Goal: Transaction & Acquisition: Purchase product/service

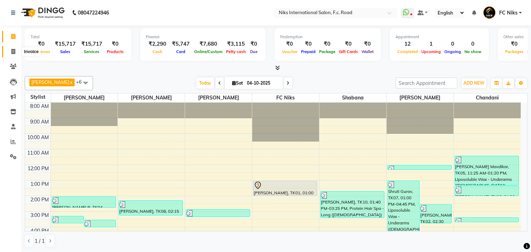
scroll to position [0, 0]
click at [13, 49] on icon at bounding box center [13, 51] width 4 height 5
select select "7"
select select "service"
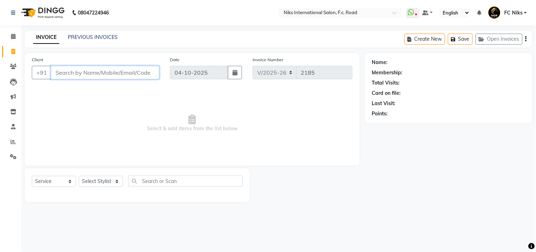
click at [63, 76] on input "Client" at bounding box center [105, 72] width 109 height 13
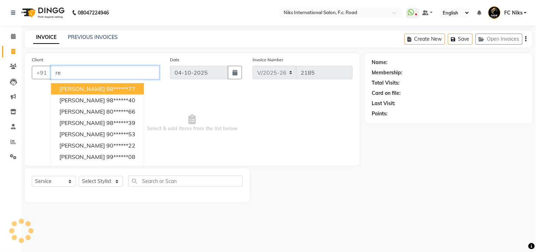
type input "r"
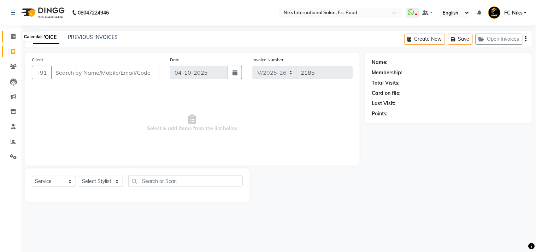
click at [14, 37] on icon at bounding box center [13, 36] width 5 height 5
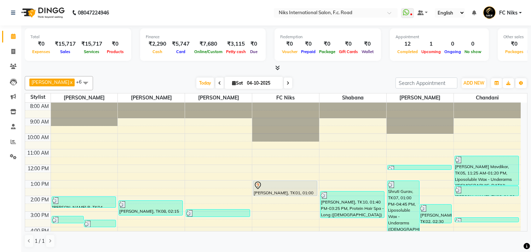
click at [218, 83] on icon at bounding box center [219, 83] width 3 height 4
type input "03-10-2025"
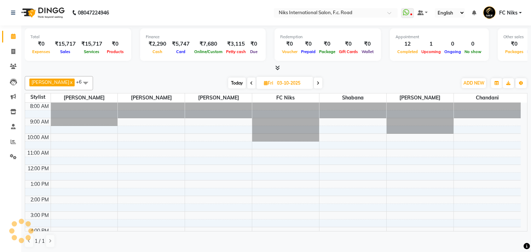
scroll to position [105, 0]
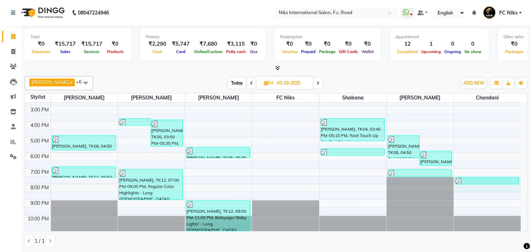
drag, startPoint x: 519, startPoint y: 177, endPoint x: 447, endPoint y: 192, distance: 73.4
click at [447, 192] on div "8:00 AM 9:00 AM 10:00 AM 11:00 AM 12:00 PM 1:00 PM 2:00 PM 3:00 PM 4:00 PM 5:00…" at bounding box center [272, 113] width 495 height 233
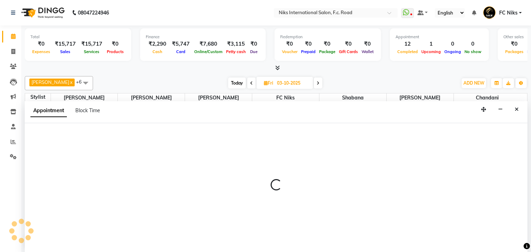
scroll to position [0, 0]
select select "91744"
select select "1170"
select select "tentative"
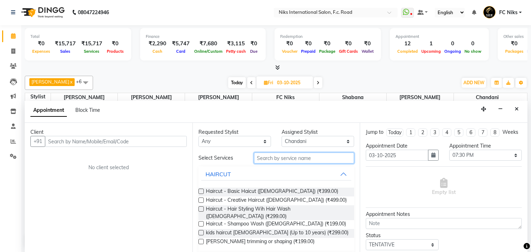
click at [264, 159] on input "text" at bounding box center [304, 157] width 100 height 11
click at [515, 106] on icon "Close" at bounding box center [516, 108] width 4 height 5
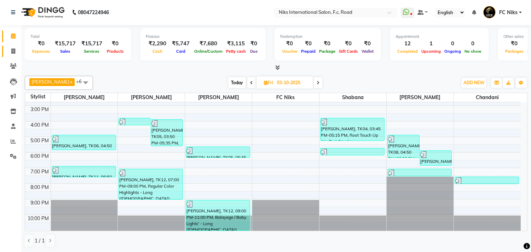
click at [14, 47] on link "Invoice" at bounding box center [10, 52] width 17 height 12
select select "7"
select select "service"
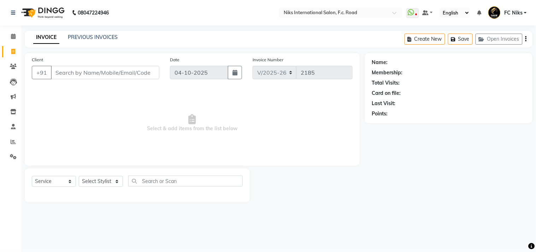
click at [68, 72] on input "Client" at bounding box center [105, 72] width 109 height 13
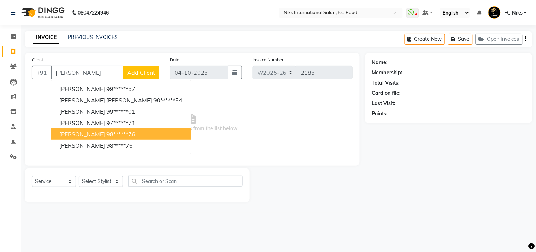
click at [109, 132] on ngb-highlight "98******76" at bounding box center [120, 133] width 29 height 7
type input "98******76"
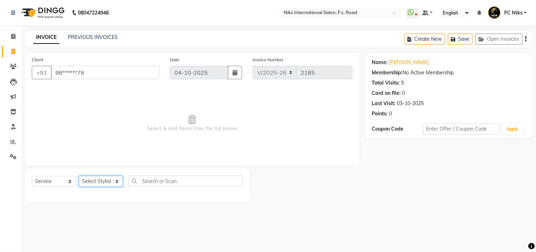
click at [90, 184] on select "Select Stylist [PERSON_NAME] [PERSON_NAME] CA [PERSON_NAME] FC Niks [PERSON_NAM…" at bounding box center [101, 181] width 44 height 11
select select "62714"
click at [79, 176] on select "Select Stylist [PERSON_NAME] [PERSON_NAME] CA [PERSON_NAME] FC Niks [PERSON_NAM…" at bounding box center [101, 181] width 44 height 11
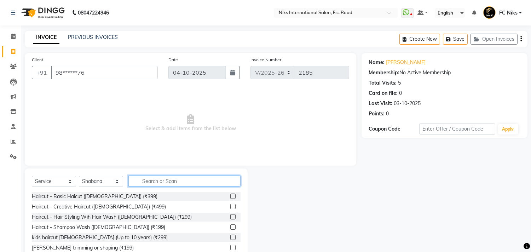
click at [145, 180] on input "text" at bounding box center [184, 180] width 112 height 11
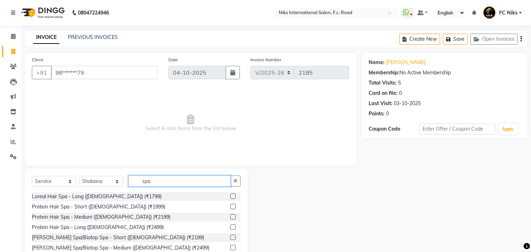
scroll to position [66, 0]
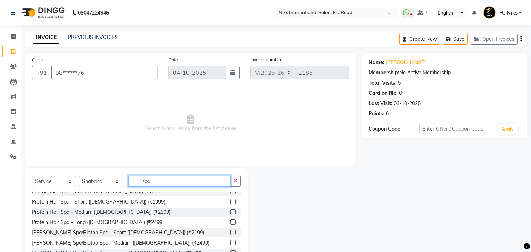
type input "spa"
click at [230, 223] on label at bounding box center [232, 221] width 5 height 5
click at [230, 223] on input "checkbox" at bounding box center [232, 222] width 5 height 5
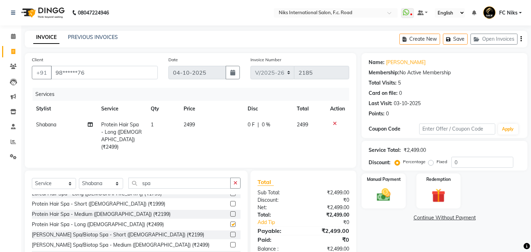
checkbox input "false"
click at [103, 183] on select "Select Stylist [PERSON_NAME] [PERSON_NAME] CA [PERSON_NAME] FC Niks [PERSON_NAM…" at bounding box center [101, 183] width 44 height 11
select select "160"
click at [79, 178] on select "Select Stylist [PERSON_NAME] [PERSON_NAME] CA [PERSON_NAME] FC Niks [PERSON_NAM…" at bounding box center [101, 183] width 44 height 11
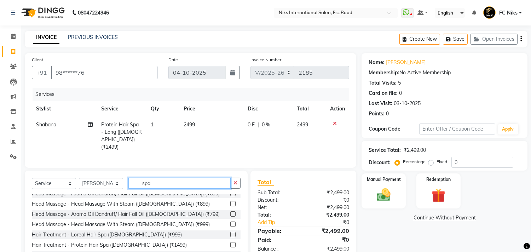
click at [163, 184] on input "spa" at bounding box center [179, 182] width 102 height 11
type input "s"
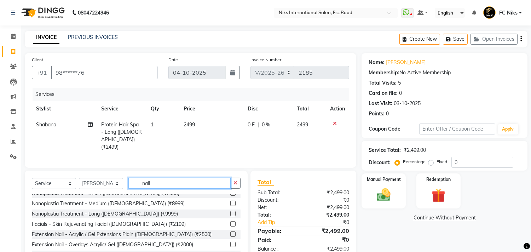
scroll to position [0, 0]
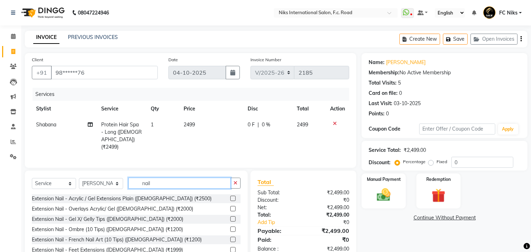
type input "nail"
click at [230, 207] on label at bounding box center [232, 208] width 5 height 5
click at [230, 207] on input "checkbox" at bounding box center [232, 208] width 5 height 5
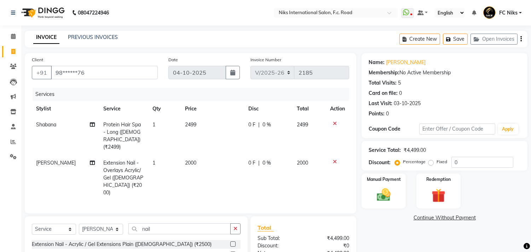
checkbox input "false"
click at [187, 162] on td "2000" at bounding box center [212, 178] width 63 height 46
select select "160"
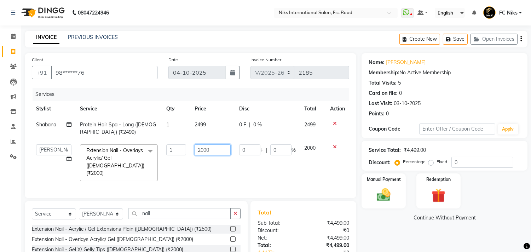
click at [214, 147] on input "2000" at bounding box center [212, 149] width 36 height 11
type input "2100"
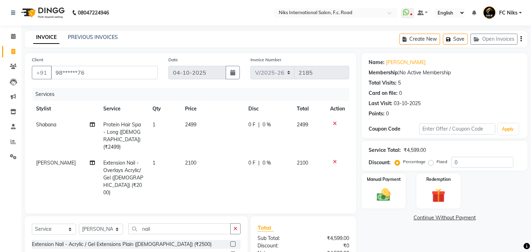
click at [200, 129] on td "2499" at bounding box center [212, 136] width 63 height 38
select select "62714"
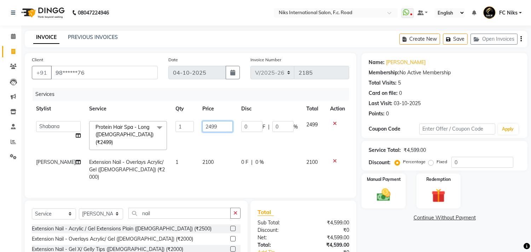
click at [210, 128] on input "2499" at bounding box center [217, 126] width 30 height 11
type input "2400"
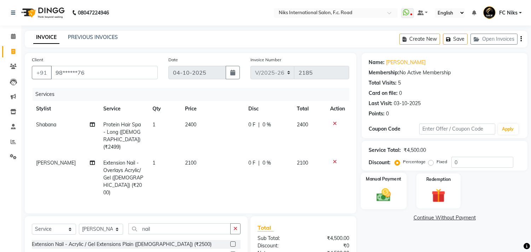
click at [381, 202] on img at bounding box center [383, 195] width 23 height 17
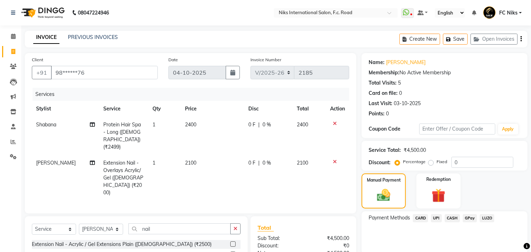
click at [424, 218] on span "CARD" at bounding box center [420, 218] width 15 height 8
click at [453, 219] on span "CASH" at bounding box center [451, 218] width 15 height 8
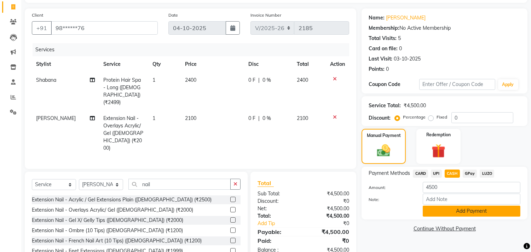
click at [450, 215] on button "Add Payment" at bounding box center [471, 210] width 98 height 11
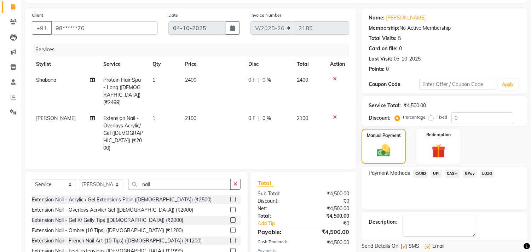
scroll to position [80, 0]
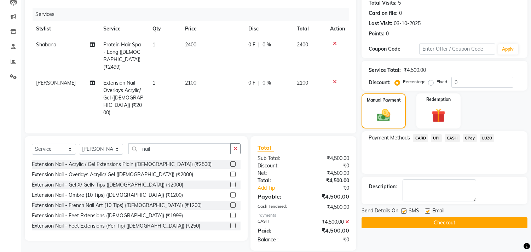
click at [479, 225] on button "Checkout" at bounding box center [444, 222] width 166 height 11
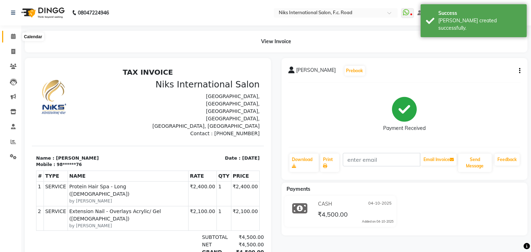
click at [10, 37] on span at bounding box center [13, 37] width 12 height 8
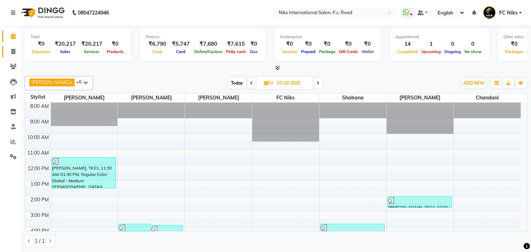
click at [12, 47] on link "Invoice" at bounding box center [10, 52] width 17 height 12
select select "service"
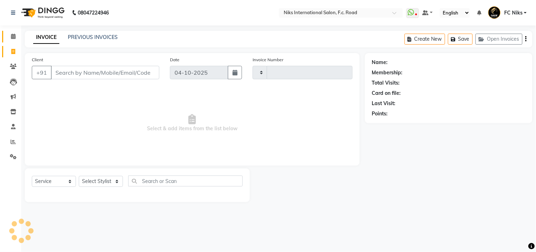
type input "2186"
select select "7"
click at [86, 181] on select "Select Stylist [PERSON_NAME] [PERSON_NAME] CA [PERSON_NAME] FC Niks [PERSON_NAM…" at bounding box center [101, 181] width 44 height 11
click at [149, 20] on nav "08047224946 Select Location × Niks International Salon, F.c. Road WhatsApp Stat…" at bounding box center [268, 12] width 536 height 25
click at [105, 181] on select "Select Stylist [PERSON_NAME] [PERSON_NAME] CA [PERSON_NAME] FC Niks [PERSON_NAM…" at bounding box center [101, 181] width 44 height 11
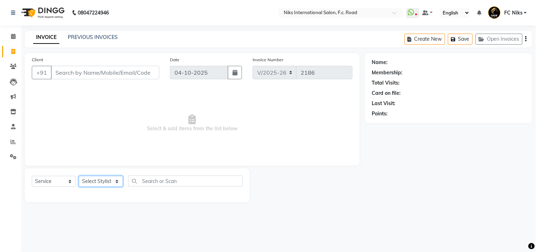
select select "89392"
click at [79, 176] on select "Select Stylist [PERSON_NAME] [PERSON_NAME] CA [PERSON_NAME] FC Niks [PERSON_NAM…" at bounding box center [101, 181] width 44 height 11
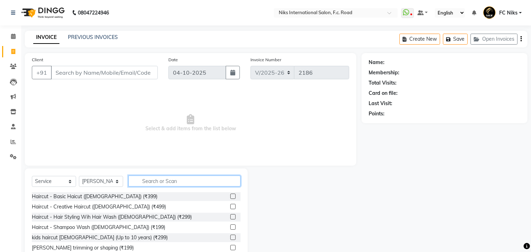
click at [153, 182] on input "text" at bounding box center [184, 180] width 112 height 11
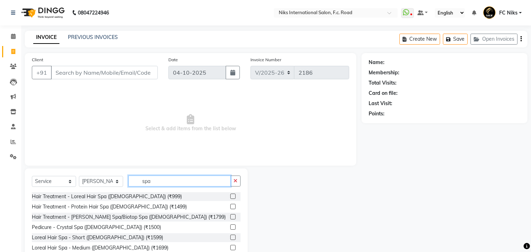
type input "spa"
click at [230, 249] on label at bounding box center [232, 247] width 5 height 5
click at [230, 249] on input "checkbox" at bounding box center [232, 247] width 5 height 5
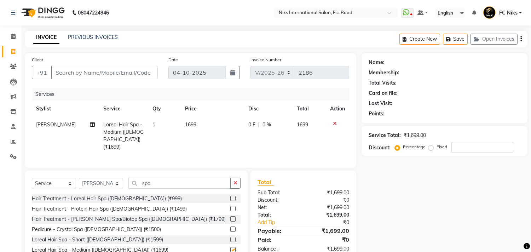
checkbox input "false"
click at [100, 180] on select "Select Stylist [PERSON_NAME] [PERSON_NAME] CA [PERSON_NAME] FC Niks [PERSON_NAM…" at bounding box center [101, 183] width 44 height 11
click at [163, 96] on div "Services" at bounding box center [194, 94] width 322 height 13
click at [132, 72] on input "Client" at bounding box center [104, 72] width 107 height 13
type input "9"
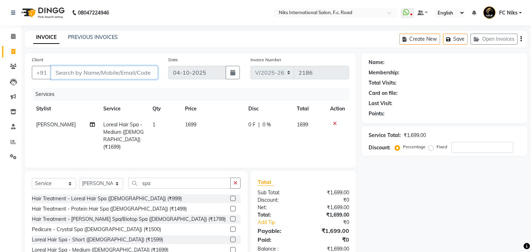
type input "0"
type input "986010184"
click at [136, 75] on span "Add Client" at bounding box center [140, 72] width 28 height 7
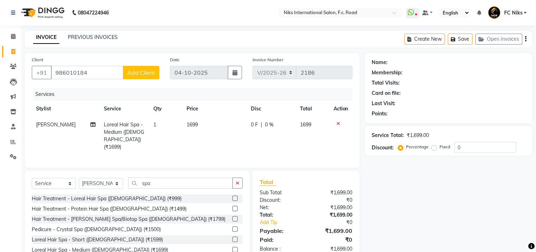
select select "22"
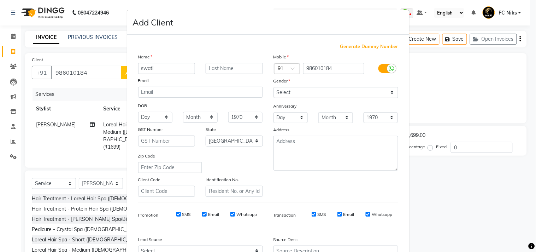
type input "swati"
click at [296, 92] on select "Select Male Female Other Prefer Not To Say" at bounding box center [336, 92] width 125 height 11
select select "female"
click at [274, 87] on select "Select Male Female Other Prefer Not To Say" at bounding box center [336, 92] width 125 height 11
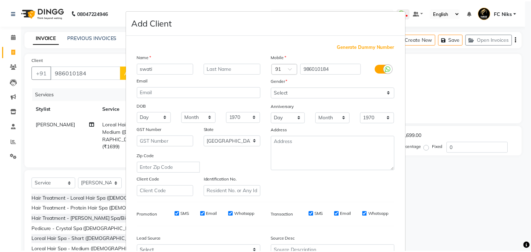
scroll to position [75, 0]
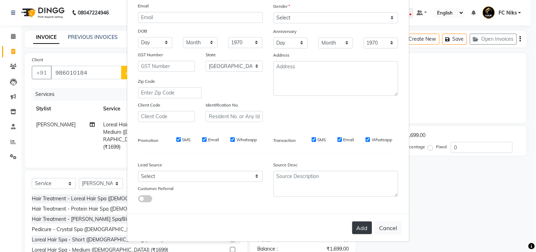
click at [364, 228] on button "Add" at bounding box center [362, 227] width 20 height 13
type input "98*****84"
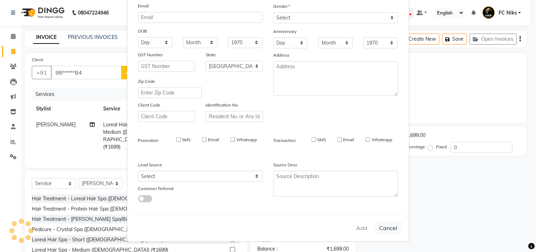
select select
select select "null"
select select
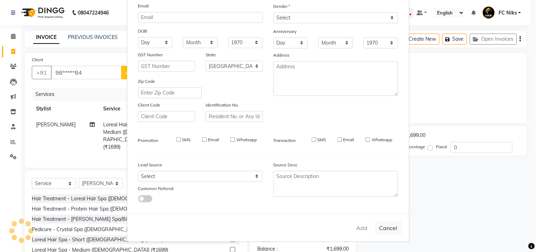
select select
checkbox input "false"
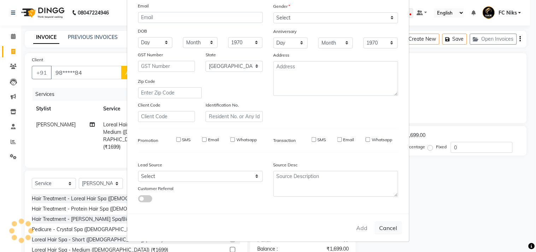
checkbox input "false"
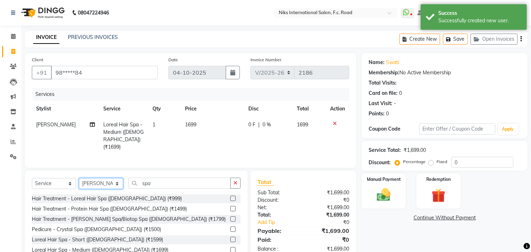
click at [104, 179] on select "Select Stylist [PERSON_NAME] [PERSON_NAME] CA [PERSON_NAME] FC Niks [PERSON_NAM…" at bounding box center [101, 183] width 44 height 11
select select "91744"
click at [79, 178] on select "Select Stylist [PERSON_NAME] [PERSON_NAME] CA [PERSON_NAME] FC Niks [PERSON_NAM…" at bounding box center [101, 183] width 44 height 11
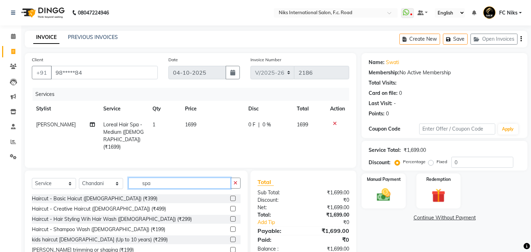
click at [155, 179] on input "spa" at bounding box center [179, 182] width 102 height 11
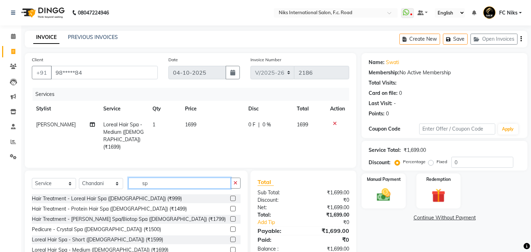
type input "s"
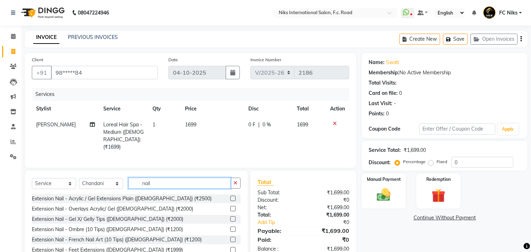
scroll to position [32, 0]
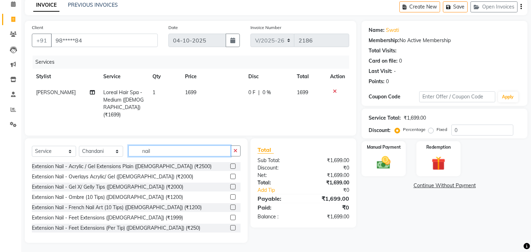
type input "nail"
click at [209, 107] on td "1699" at bounding box center [212, 103] width 63 height 38
select select "89392"
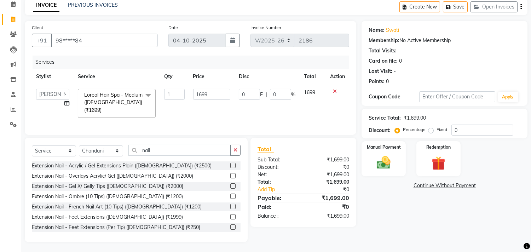
scroll to position [31, 0]
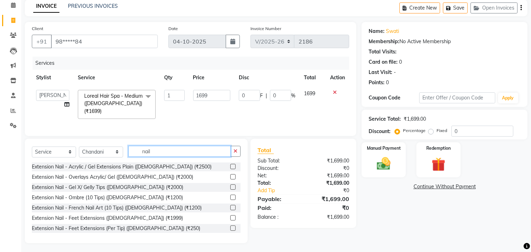
click at [159, 153] on input "nail" at bounding box center [179, 151] width 102 height 11
type input "nail p"
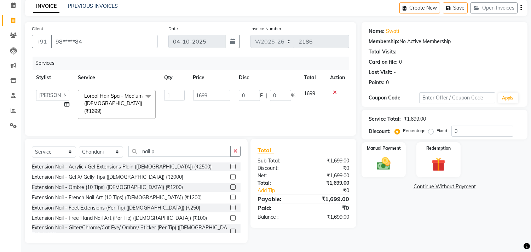
click at [230, 217] on label at bounding box center [232, 217] width 5 height 5
click at [230, 217] on input "checkbox" at bounding box center [232, 218] width 5 height 5
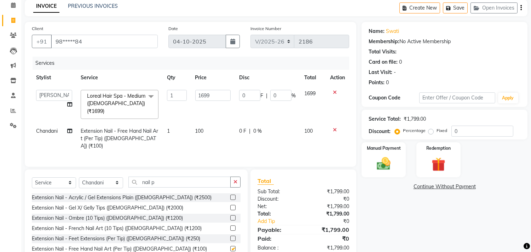
checkbox input "false"
click at [199, 129] on td "100" at bounding box center [213, 138] width 44 height 31
select select "91744"
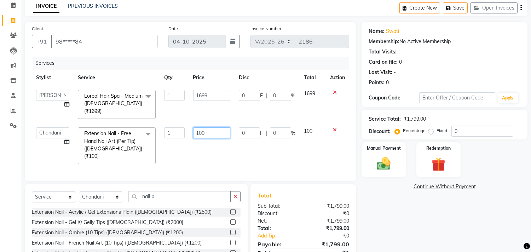
click at [201, 127] on input "100" at bounding box center [211, 132] width 37 height 11
click at [197, 127] on input "100" at bounding box center [211, 132] width 37 height 11
type input "200"
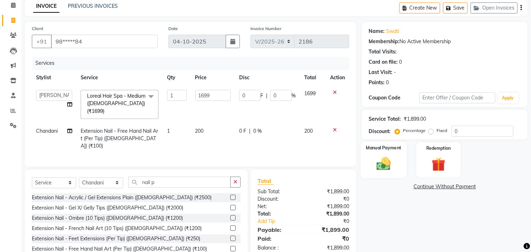
click at [380, 165] on img at bounding box center [383, 164] width 23 height 17
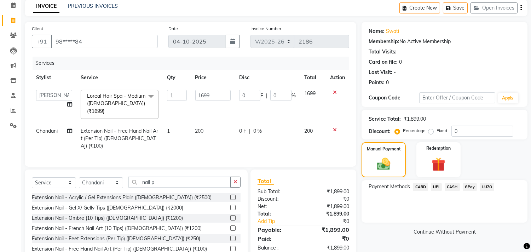
click at [437, 186] on span "UPI" at bounding box center [436, 187] width 11 height 8
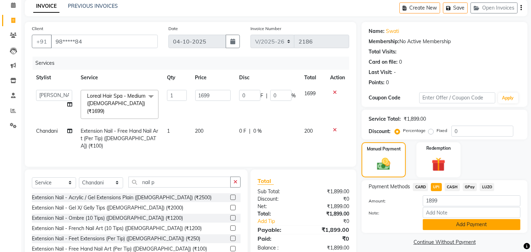
click at [438, 220] on button "Add Payment" at bounding box center [471, 224] width 98 height 11
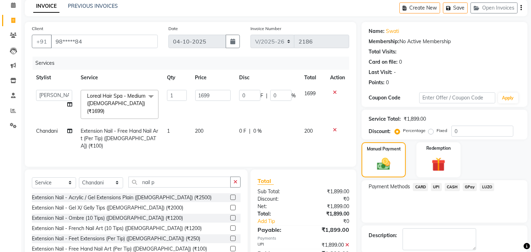
scroll to position [66, 0]
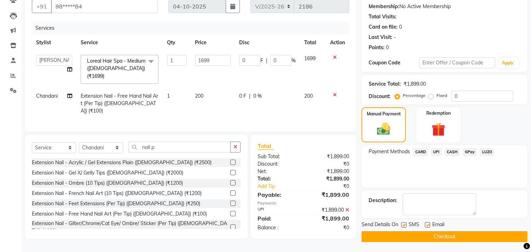
click at [478, 233] on button "Checkout" at bounding box center [444, 236] width 166 height 11
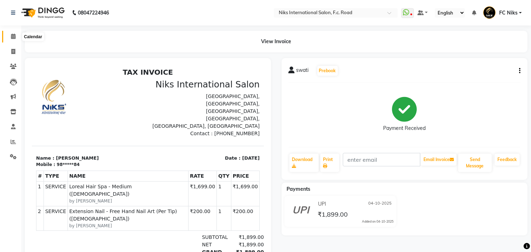
click at [14, 35] on icon at bounding box center [13, 36] width 5 height 5
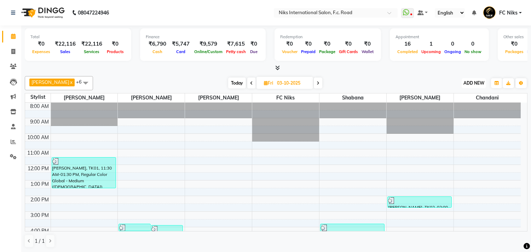
click at [473, 85] on span "ADD NEW" at bounding box center [473, 82] width 21 height 5
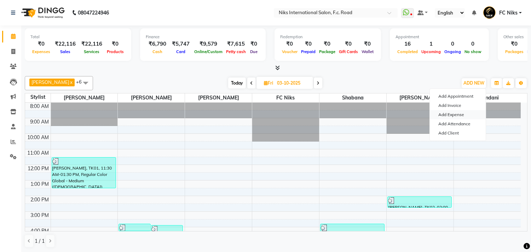
click at [462, 115] on link "Add Expense" at bounding box center [458, 114] width 56 height 9
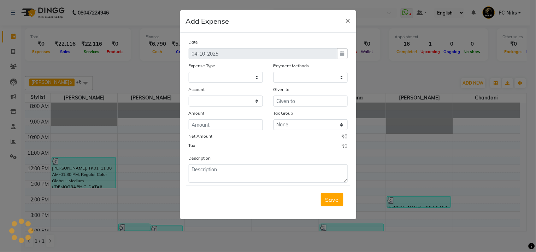
select select
select select "1"
select select "2355"
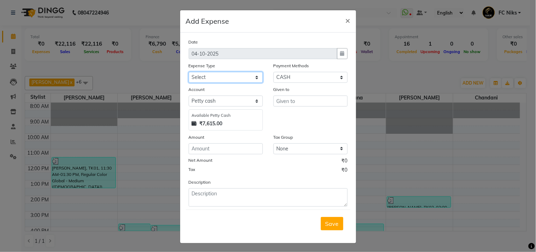
click at [224, 75] on select "Select Cash transfer to hub Client Snacks Donation Equipment Maintenance Miscel…" at bounding box center [226, 77] width 74 height 11
select select "949"
click at [189, 72] on select "Select Cash transfer to hub Client Snacks Donation Equipment Maintenance Miscel…" at bounding box center [226, 77] width 74 height 11
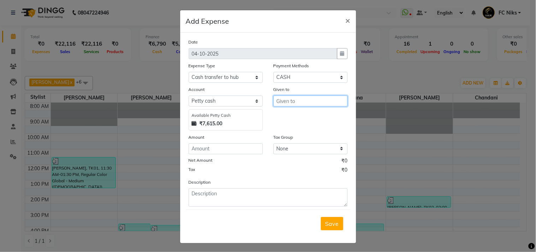
click at [284, 100] on input "text" at bounding box center [311, 100] width 74 height 11
click at [285, 112] on span "Na" at bounding box center [286, 115] width 8 height 7
type input "Nakshatra"
drag, startPoint x: 202, startPoint y: 143, endPoint x: 202, endPoint y: 147, distance: 4.6
click at [202, 147] on div "Amount" at bounding box center [225, 143] width 85 height 21
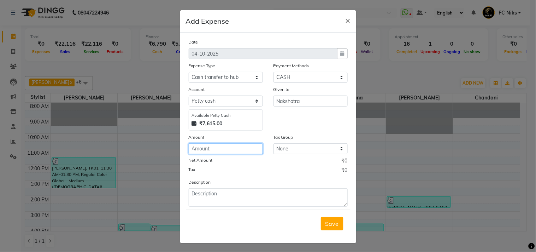
click at [202, 147] on input "number" at bounding box center [226, 148] width 74 height 11
type input "6000"
click at [329, 221] on span "Save" at bounding box center [332, 223] width 13 height 7
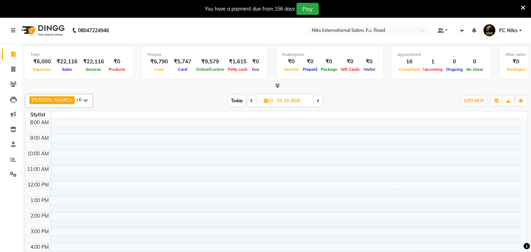
select select "en"
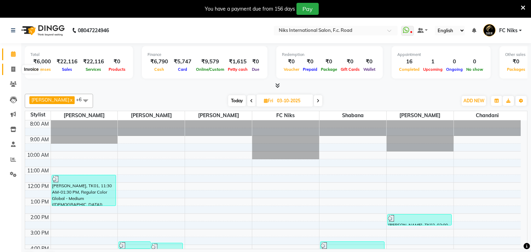
click at [11, 67] on icon at bounding box center [13, 68] width 4 height 5
select select "7"
select select "service"
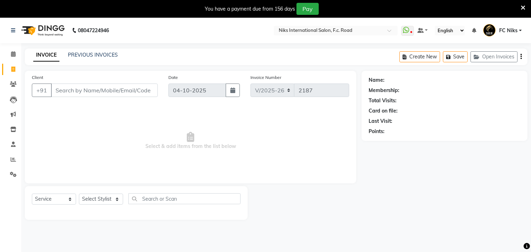
click at [58, 89] on input "Client" at bounding box center [104, 89] width 107 height 13
click at [88, 202] on select "Select Stylist [PERSON_NAME] [PERSON_NAME] CA [PERSON_NAME] FC Niks [PERSON_NAM…" at bounding box center [101, 198] width 44 height 11
select select "82852"
click at [79, 194] on select "Select Stylist [PERSON_NAME] [PERSON_NAME] CA [PERSON_NAME] FC Niks [PERSON_NAM…" at bounding box center [101, 198] width 44 height 11
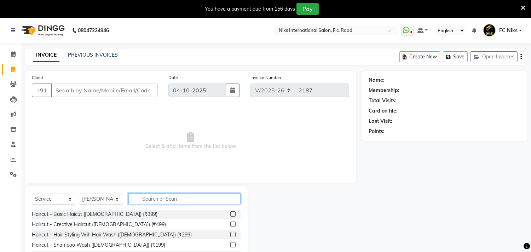
click at [159, 202] on input "text" at bounding box center [184, 198] width 112 height 11
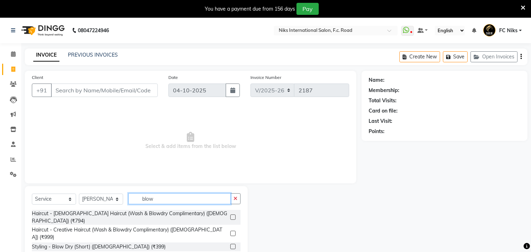
type input "blow"
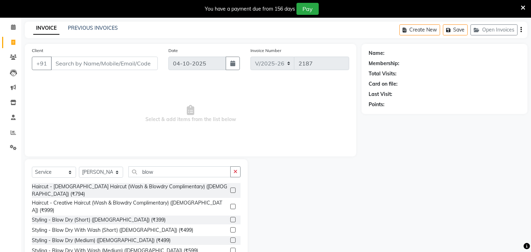
click at [230, 247] on label at bounding box center [232, 249] width 5 height 5
click at [230, 248] on input "checkbox" at bounding box center [232, 250] width 5 height 5
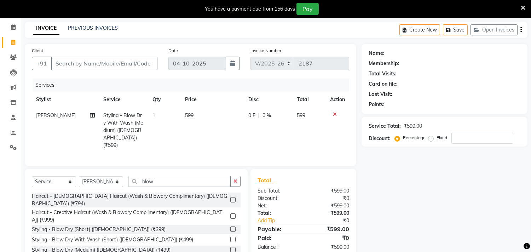
checkbox input "false"
click at [119, 68] on input "Client" at bounding box center [104, 63] width 107 height 13
type input "0"
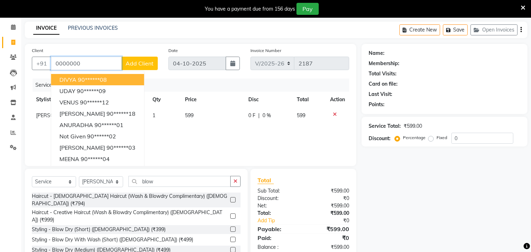
click at [98, 84] on button "DIVYA 90******08" at bounding box center [97, 79] width 93 height 11
type input "90******08"
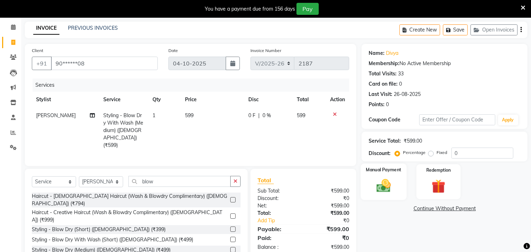
click at [380, 183] on img at bounding box center [383, 185] width 23 height 17
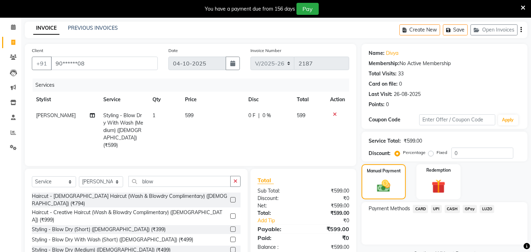
click at [436, 207] on span "UPI" at bounding box center [436, 209] width 11 height 8
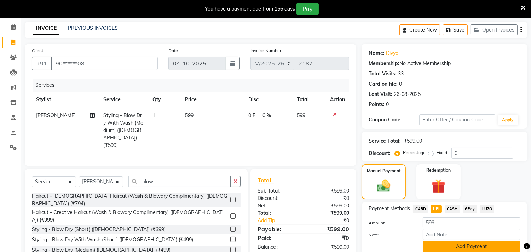
click at [486, 248] on button "Add Payment" at bounding box center [471, 246] width 98 height 11
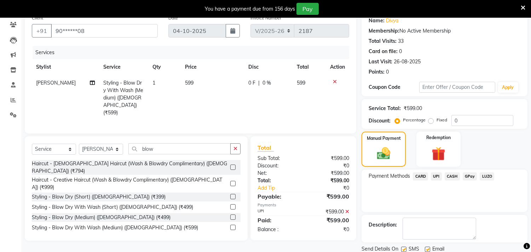
scroll to position [84, 0]
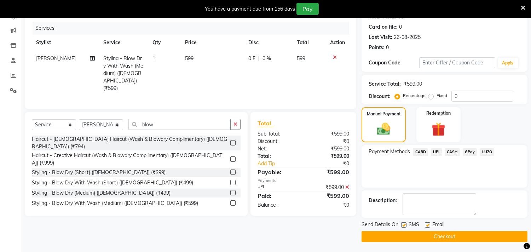
click at [472, 235] on button "Checkout" at bounding box center [444, 236] width 166 height 11
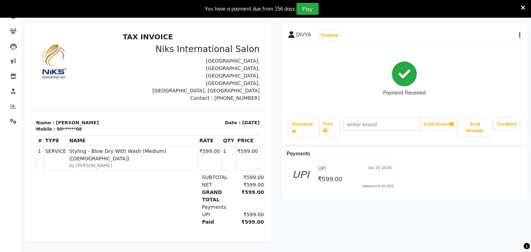
scroll to position [10, 0]
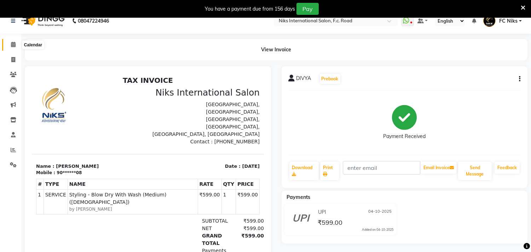
click at [12, 44] on icon at bounding box center [13, 44] width 5 height 5
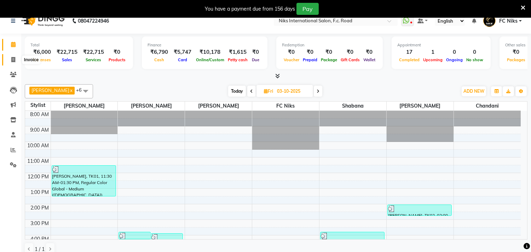
click at [12, 58] on icon at bounding box center [13, 59] width 4 height 5
select select "service"
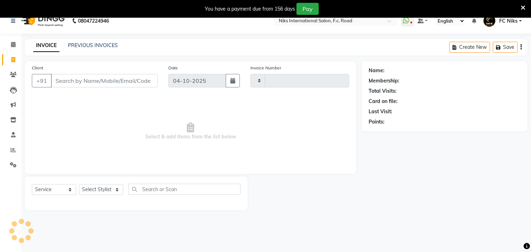
type input "2188"
select select "7"
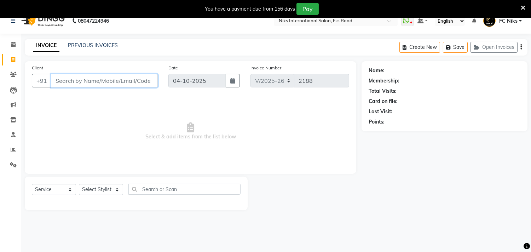
click at [63, 81] on input "Client" at bounding box center [104, 80] width 107 height 13
click at [93, 185] on select "Select Stylist [PERSON_NAME] [PERSON_NAME] CA [PERSON_NAME] FC Niks [PERSON_NAM…" at bounding box center [101, 189] width 44 height 11
select select "159"
click at [79, 184] on select "Select Stylist [PERSON_NAME] [PERSON_NAME] CA [PERSON_NAME] FC Niks [PERSON_NAM…" at bounding box center [101, 189] width 44 height 11
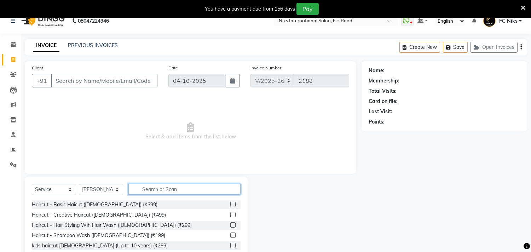
click at [148, 190] on input "text" at bounding box center [184, 188] width 112 height 11
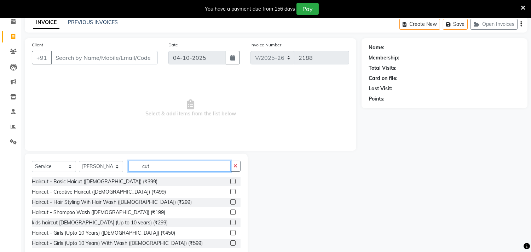
scroll to position [62, 0]
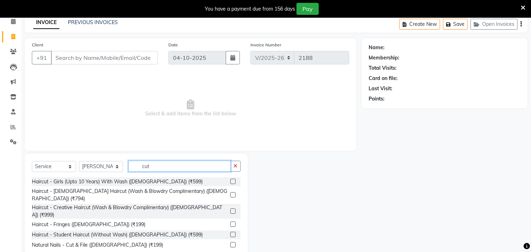
type input "cut"
click at [230, 208] on label at bounding box center [232, 210] width 5 height 5
click at [230, 209] on input "checkbox" at bounding box center [232, 211] width 5 height 5
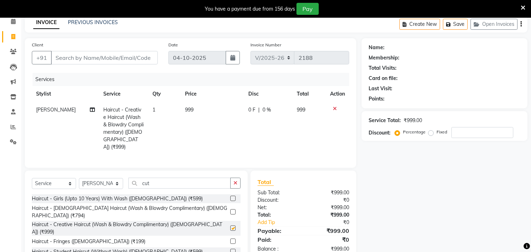
checkbox input "false"
click at [102, 180] on select "Select Stylist [PERSON_NAME] [PERSON_NAME] CA [PERSON_NAME] FC Niks [PERSON_NAM…" at bounding box center [101, 183] width 44 height 11
select select "160"
click at [79, 178] on select "Select Stylist [PERSON_NAME] [PERSON_NAME] CA [PERSON_NAME] FC Niks [PERSON_NAM…" at bounding box center [101, 183] width 44 height 11
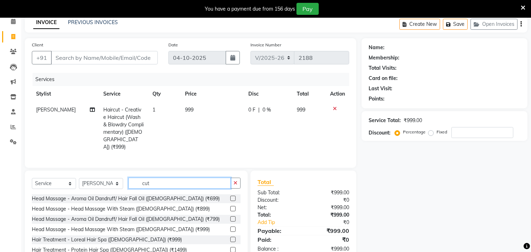
click at [164, 180] on input "cut" at bounding box center [179, 182] width 102 height 11
type input "c"
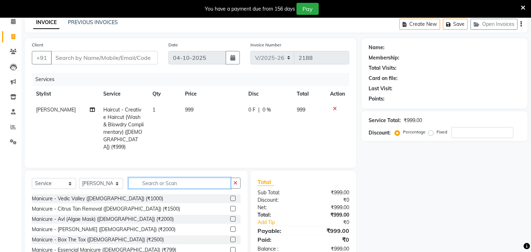
scroll to position [441, 0]
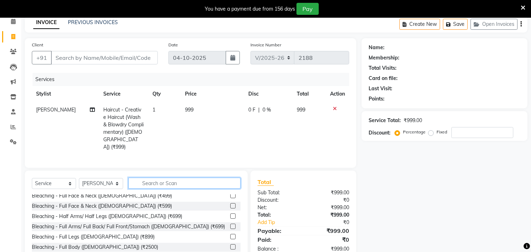
type input "r"
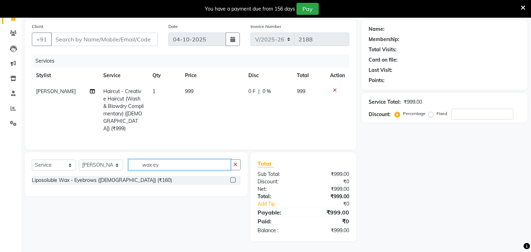
scroll to position [0, 0]
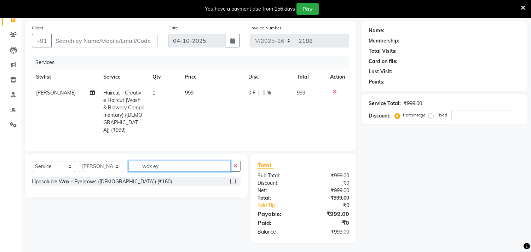
type input "wax ey"
click at [233, 179] on label at bounding box center [232, 181] width 5 height 5
click at [233, 179] on input "checkbox" at bounding box center [232, 181] width 5 height 5
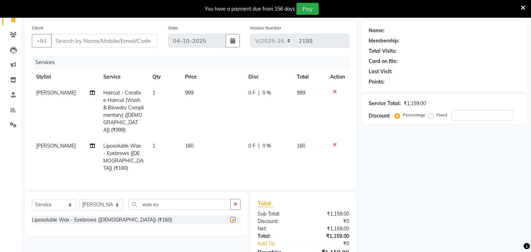
checkbox input "false"
click at [168, 199] on input "wax ey" at bounding box center [179, 204] width 102 height 11
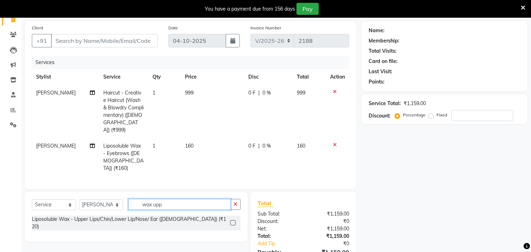
type input "wax upp"
click at [233, 220] on label at bounding box center [232, 222] width 5 height 5
click at [233, 221] on input "checkbox" at bounding box center [232, 223] width 5 height 5
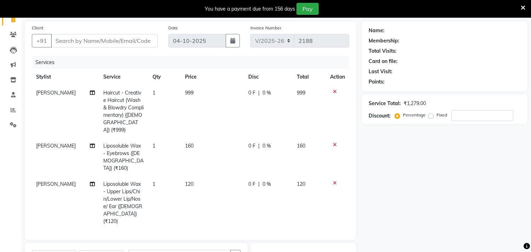
checkbox input "false"
click at [203, 176] on td "120" at bounding box center [212, 202] width 63 height 53
select select "160"
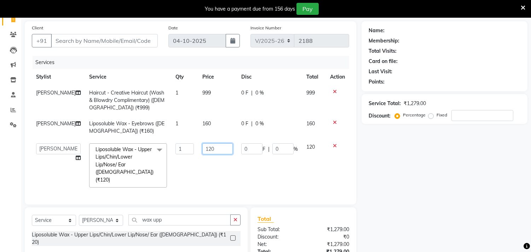
click at [204, 150] on input "120" at bounding box center [217, 148] width 30 height 11
type input "150"
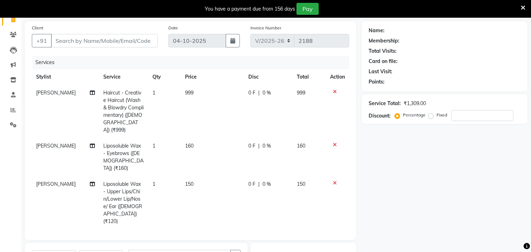
click at [233, 182] on td "150" at bounding box center [212, 202] width 63 height 53
select select "160"
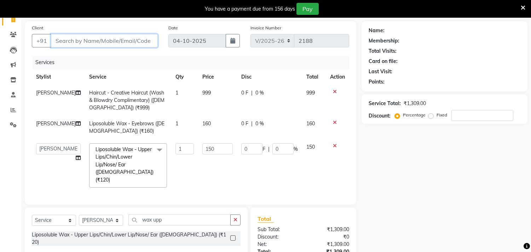
click at [124, 42] on input "Client" at bounding box center [104, 40] width 107 height 13
type input "9"
type input "0"
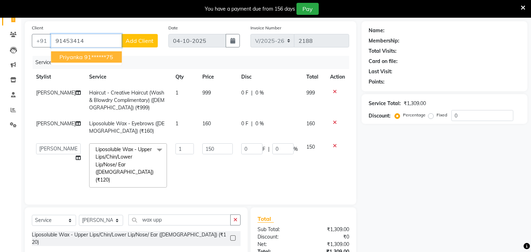
click at [65, 61] on button "priyanka 91******75" at bounding box center [86, 56] width 71 height 11
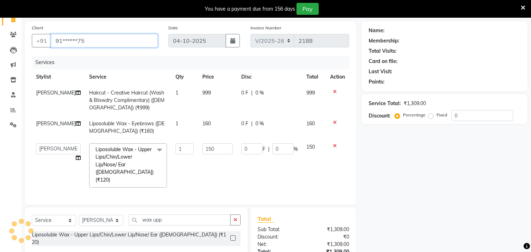
type input "91******75"
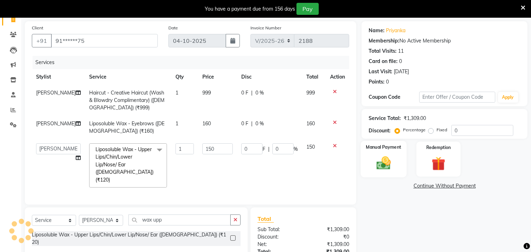
click at [380, 160] on img at bounding box center [383, 163] width 23 height 17
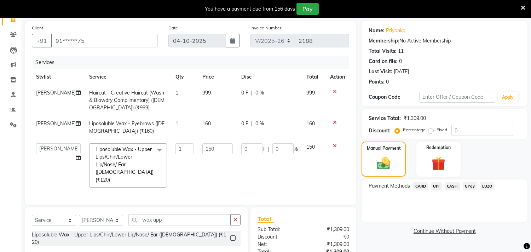
click at [437, 188] on span "UPI" at bounding box center [436, 186] width 11 height 8
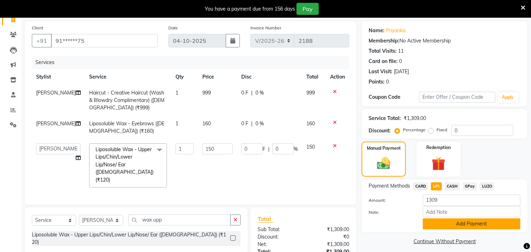
click at [493, 221] on button "Add Payment" at bounding box center [471, 223] width 98 height 11
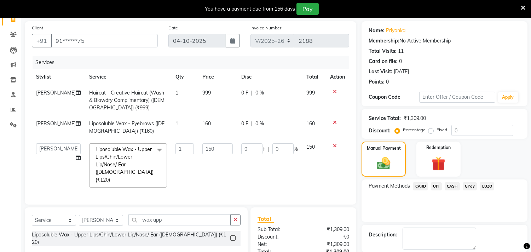
click at [433, 183] on span "UPI" at bounding box center [436, 186] width 11 height 8
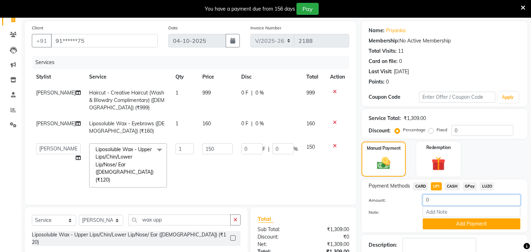
click at [431, 198] on input "0" at bounding box center [471, 199] width 98 height 11
type input "0"
type input "1"
type input "310"
click at [438, 220] on button "Add Payment" at bounding box center [471, 223] width 98 height 11
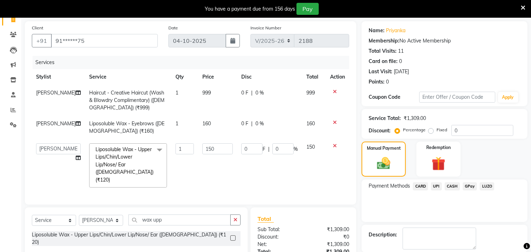
click at [452, 186] on span "CASH" at bounding box center [451, 186] width 15 height 8
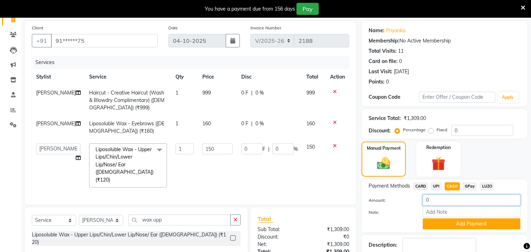
click at [443, 199] on input "0" at bounding box center [471, 199] width 98 height 11
type input "1000"
click at [475, 221] on button "Add Payment" at bounding box center [471, 223] width 98 height 11
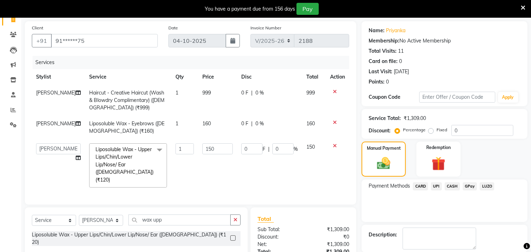
scroll to position [151, 0]
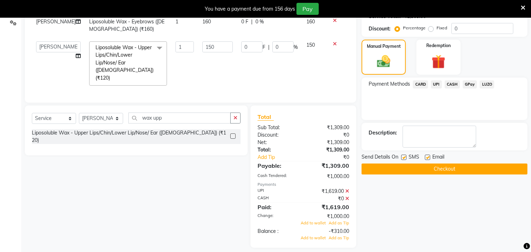
click at [348, 188] on icon at bounding box center [347, 190] width 4 height 5
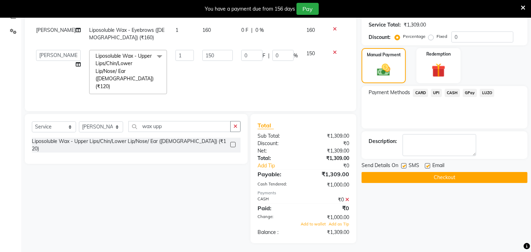
click at [347, 198] on icon at bounding box center [347, 199] width 4 height 5
click at [347, 162] on div "₹1,309.00" at bounding box center [328, 158] width 51 height 7
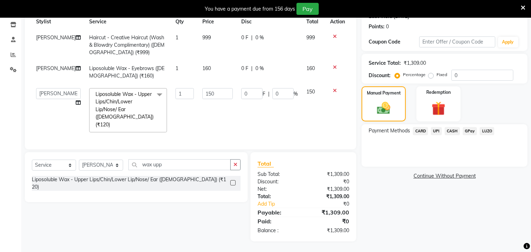
scroll to position [103, 0]
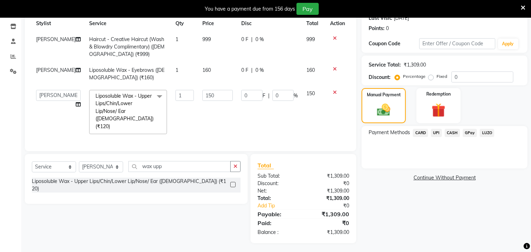
click at [455, 133] on span "CASH" at bounding box center [451, 133] width 15 height 8
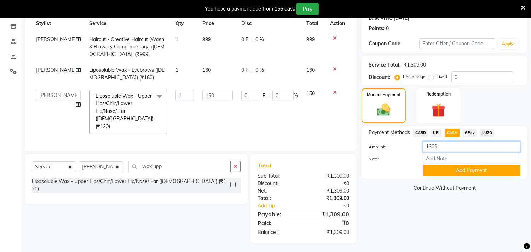
click at [441, 151] on input "1309" at bounding box center [471, 146] width 98 height 11
type input "1000"
drag, startPoint x: 436, startPoint y: 178, endPoint x: 437, endPoint y: 171, distance: 7.2
click at [437, 171] on div "Payment Methods CARD UPI CASH GPay LUZO Amount: 1000 Note: Add Payment" at bounding box center [444, 152] width 166 height 53
click at [437, 171] on button "Add Payment" at bounding box center [471, 170] width 98 height 11
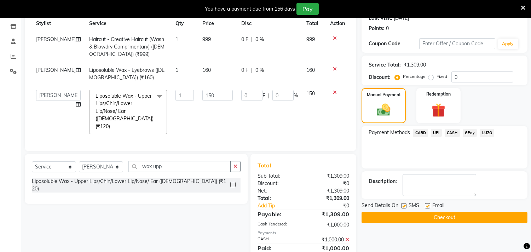
click at [435, 133] on span "UPI" at bounding box center [436, 133] width 11 height 8
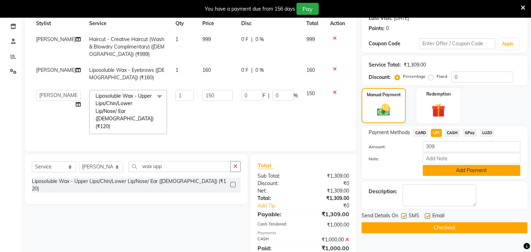
click at [445, 171] on button "Add Payment" at bounding box center [471, 170] width 98 height 11
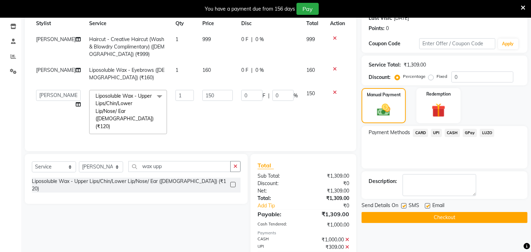
click at [468, 217] on button "Checkout" at bounding box center [444, 217] width 166 height 11
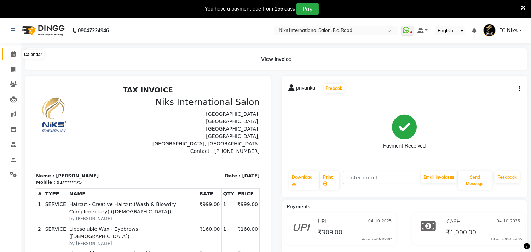
click at [13, 54] on icon at bounding box center [13, 53] width 5 height 5
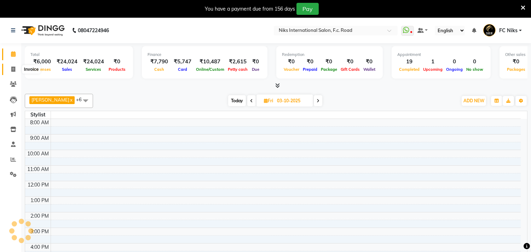
click at [12, 70] on icon at bounding box center [13, 68] width 4 height 5
select select "service"
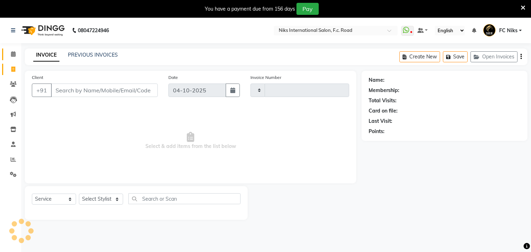
type input "2189"
select select "7"
click at [72, 192] on div "Select Service Product Membership Package Voucher Prepaid Gift Card Select Styl…" at bounding box center [136, 203] width 223 height 34
click at [89, 197] on select "Select Stylist [PERSON_NAME] [PERSON_NAME] CA [PERSON_NAME] FC Niks [PERSON_NAM…" at bounding box center [101, 198] width 44 height 11
select select "89392"
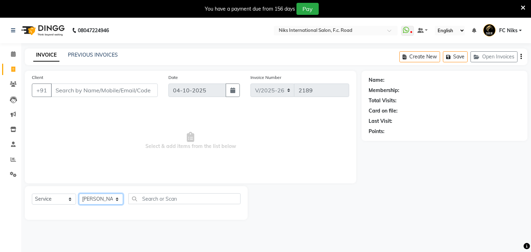
click at [79, 194] on select "Select Stylist [PERSON_NAME] [PERSON_NAME] CA [PERSON_NAME] FC Niks [PERSON_NAM…" at bounding box center [101, 198] width 44 height 11
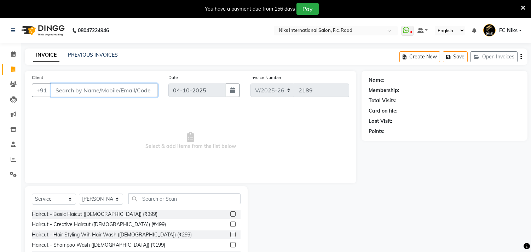
click at [101, 93] on input "Client" at bounding box center [104, 89] width 107 height 13
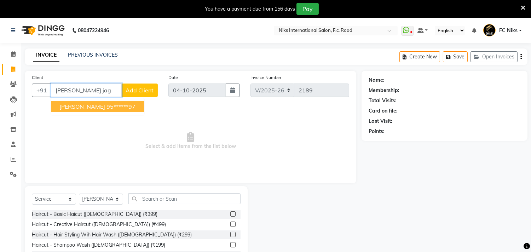
click at [92, 107] on span "[PERSON_NAME]" at bounding box center [82, 106] width 46 height 7
type input "95******97"
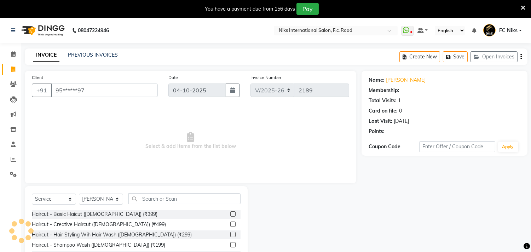
select select "1: Object"
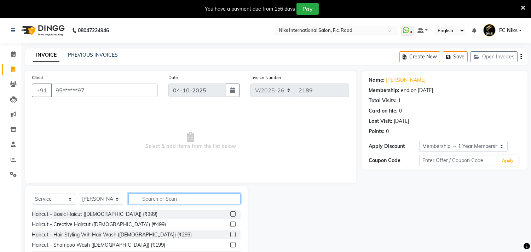
click at [165, 199] on input "text" at bounding box center [184, 198] width 112 height 11
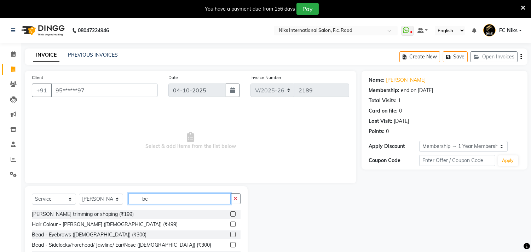
type input "be"
click at [230, 225] on label at bounding box center [232, 223] width 5 height 5
click at [230, 225] on input "checkbox" at bounding box center [232, 224] width 5 height 5
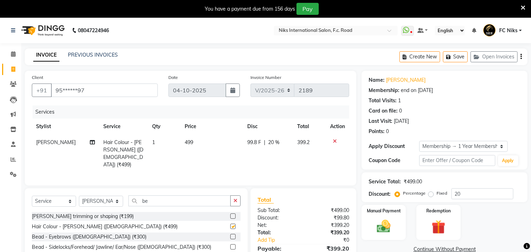
checkbox input "false"
click at [230, 215] on label at bounding box center [232, 215] width 5 height 5
click at [230, 215] on input "checkbox" at bounding box center [232, 216] width 5 height 5
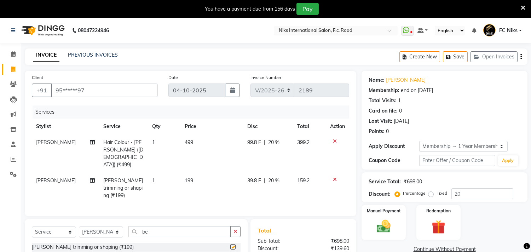
checkbox input "false"
drag, startPoint x: 441, startPoint y: 144, endPoint x: 429, endPoint y: 159, distance: 19.6
click at [429, 159] on div "Name: [PERSON_NAME] Membership: end on [DATE] Total Visits: 1 Card on file: 0 L…" at bounding box center [444, 120] width 166 height 99
select select "0:"
click at [419, 141] on select "Select Membership → 1 Year Membership" at bounding box center [463, 146] width 88 height 11
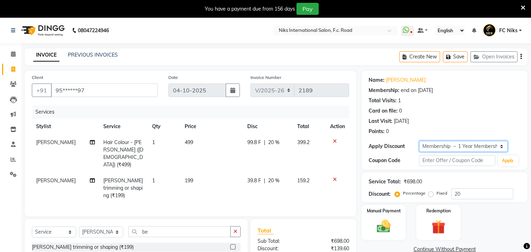
type input "0"
click at [194, 146] on td "499" at bounding box center [212, 153] width 63 height 38
select select "89392"
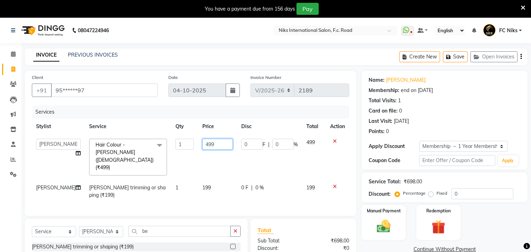
click at [209, 145] on input "499" at bounding box center [217, 144] width 30 height 11
type input "401"
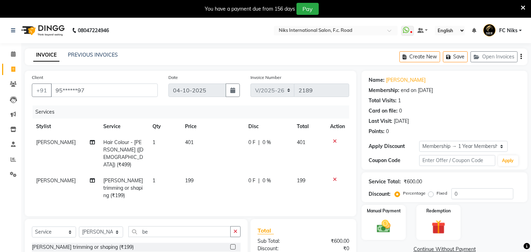
click at [200, 161] on tbody "[PERSON_NAME] Hair Colour - [PERSON_NAME] ([DEMOGRAPHIC_DATA]) (₹499) 1 401 0 F…" at bounding box center [190, 168] width 317 height 69
click at [376, 222] on img at bounding box center [383, 226] width 23 height 17
click at [450, 248] on span "CASH" at bounding box center [451, 249] width 15 height 8
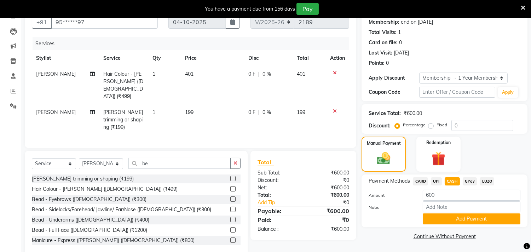
click at [435, 181] on span "UPI" at bounding box center [436, 181] width 11 height 8
click at [439, 191] on input "600" at bounding box center [471, 195] width 98 height 11
type input "6"
type input "100"
click at [458, 215] on button "Add Payment" at bounding box center [471, 218] width 98 height 11
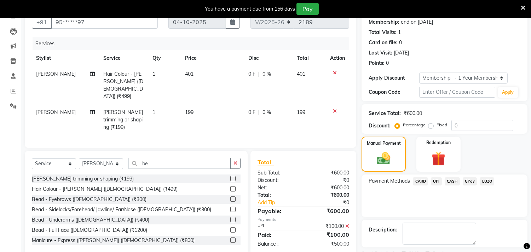
click at [454, 181] on span "CASH" at bounding box center [451, 181] width 15 height 8
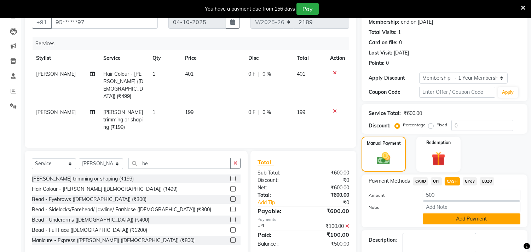
click at [434, 219] on button "Add Payment" at bounding box center [471, 218] width 98 height 11
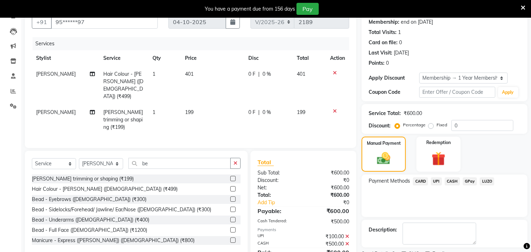
scroll to position [98, 0]
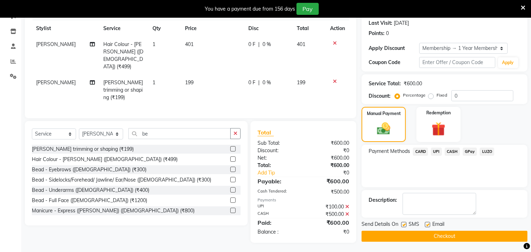
click at [459, 233] on button "Checkout" at bounding box center [444, 236] width 166 height 11
